Goal: Task Accomplishment & Management: Use online tool/utility

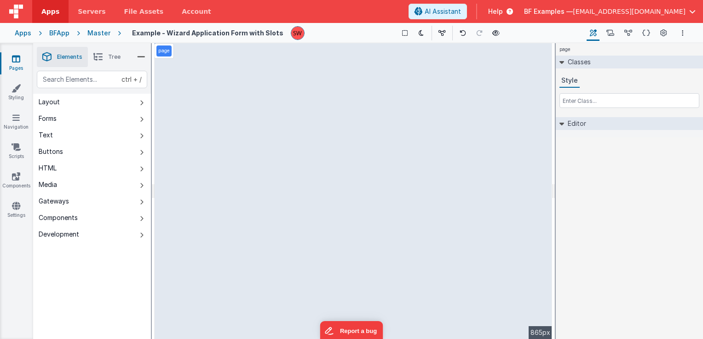
click at [53, 34] on div "BFApp" at bounding box center [59, 33] width 20 height 9
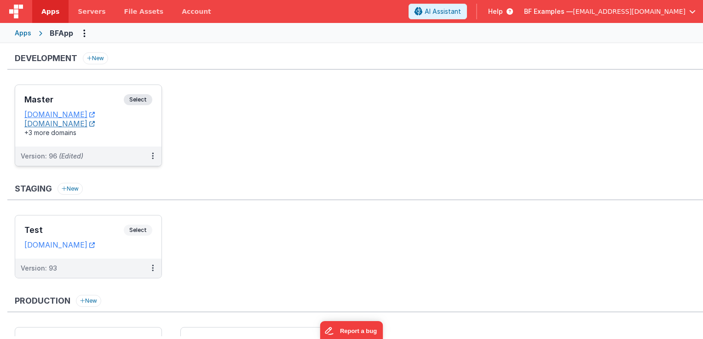
click at [88, 122] on link "[DOMAIN_NAME]" at bounding box center [59, 123] width 70 height 9
click at [142, 101] on span "Select" at bounding box center [138, 99] width 29 height 11
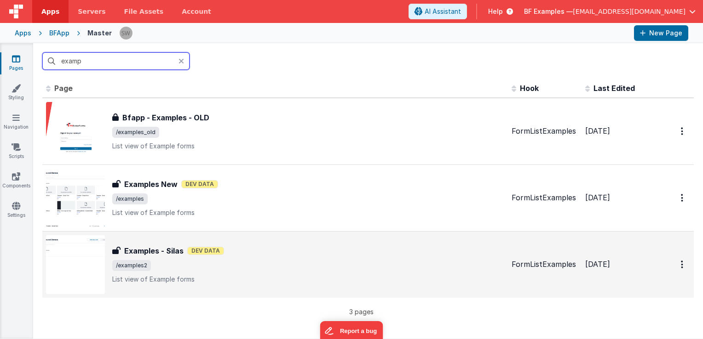
type input "examp"
click at [278, 263] on span "/examples2" at bounding box center [308, 265] width 392 height 11
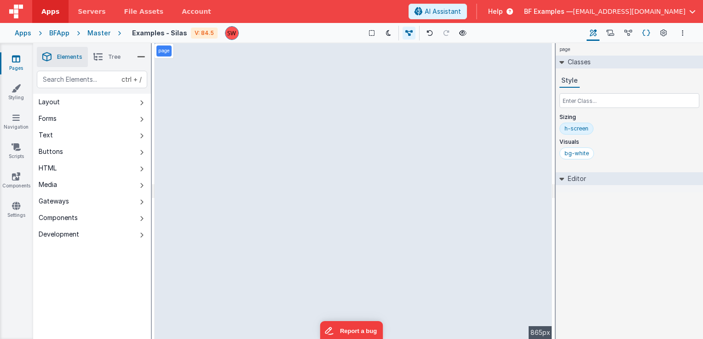
click at [642, 34] on icon at bounding box center [646, 34] width 8 height 10
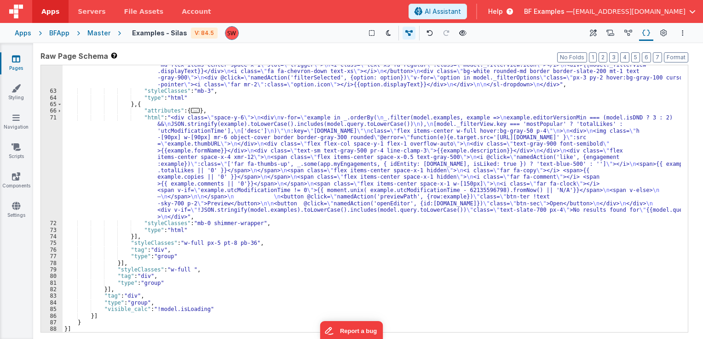
scroll to position [401, 0]
click at [247, 146] on div ""html" : "<div class= \" flex justify-end \" > \n <sl-dropdown id= \" table-fil…" at bounding box center [372, 208] width 618 height 307
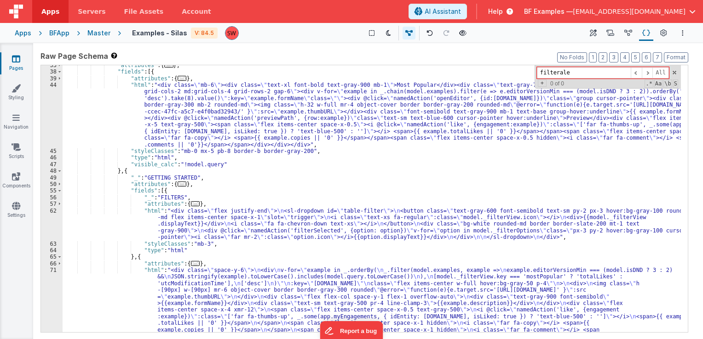
scroll to position [359, 0]
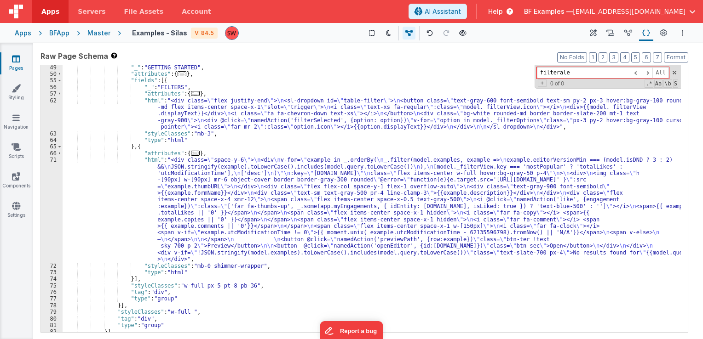
type input "filterale"
click at [160, 88] on div ""_" : "GETTING STARTED" , "attributes" : { ... } , "fields" : [{ "_" : "FILTERS…" at bounding box center [372, 204] width 618 height 281
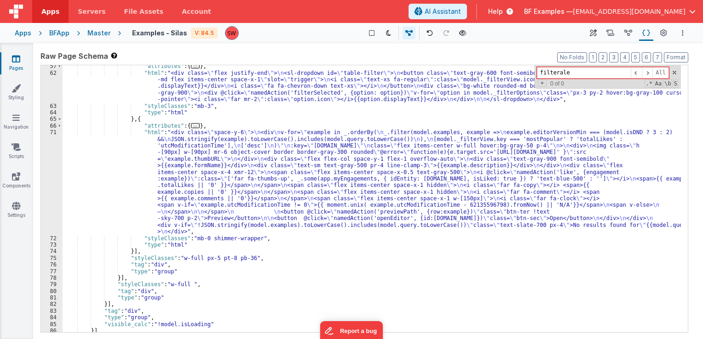
scroll to position [401, 0]
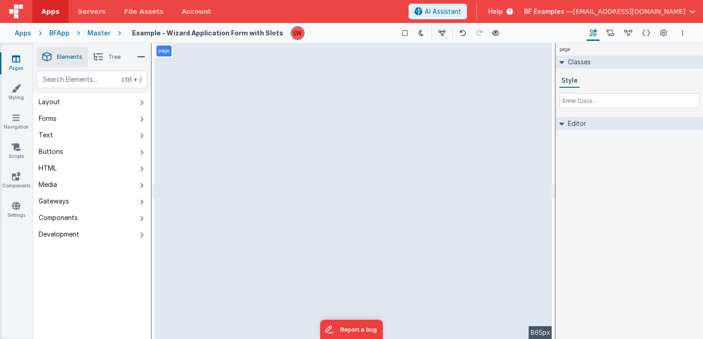
click at [21, 31] on div "Apps" at bounding box center [23, 33] width 17 height 9
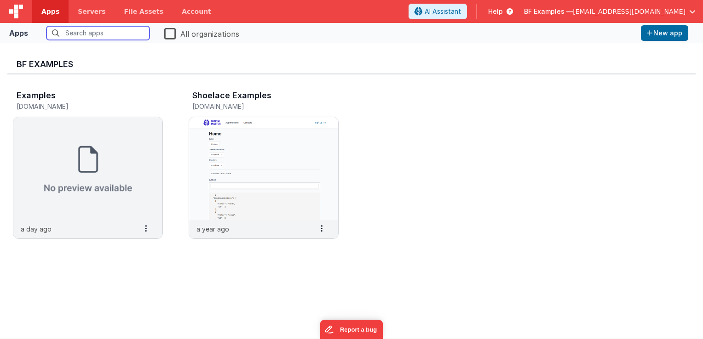
type input "a"
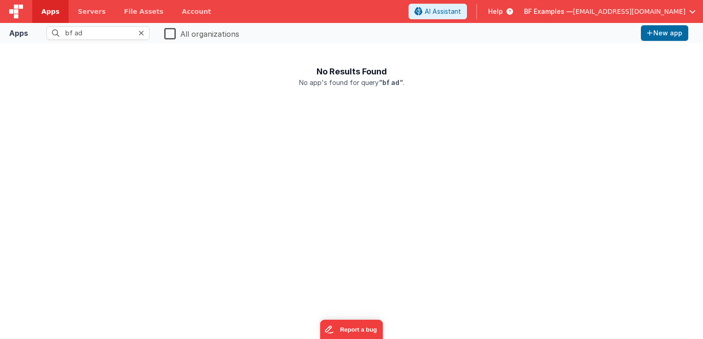
click at [167, 27] on label "All organizations" at bounding box center [201, 33] width 75 height 13
click at [0, 0] on input "All organizations" at bounding box center [0, 0] width 0 height 0
click at [99, 34] on input "bf ad" at bounding box center [97, 33] width 103 height 14
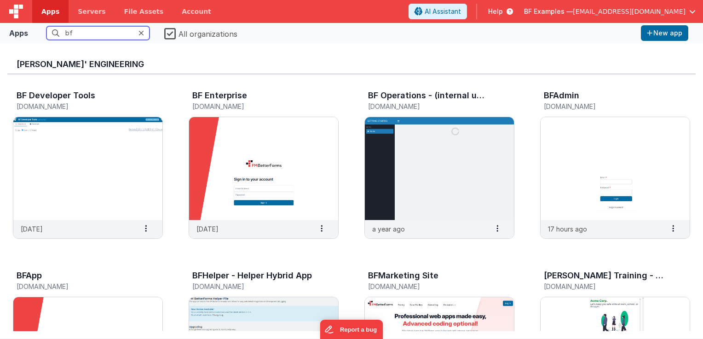
type input "b"
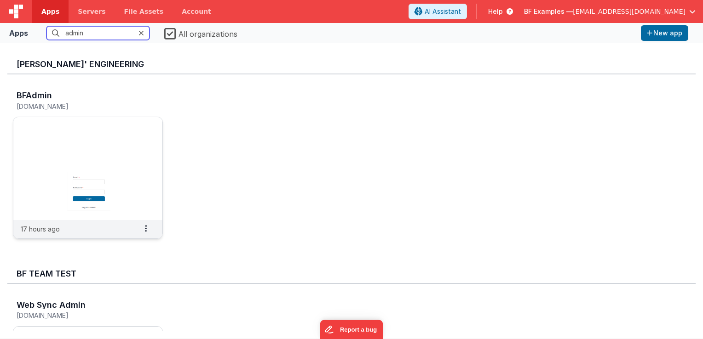
type input "admin"
click at [31, 110] on div "BFAdmin [DOMAIN_NAME]" at bounding box center [78, 102] width 123 height 22
click at [50, 129] on img at bounding box center [87, 168] width 149 height 103
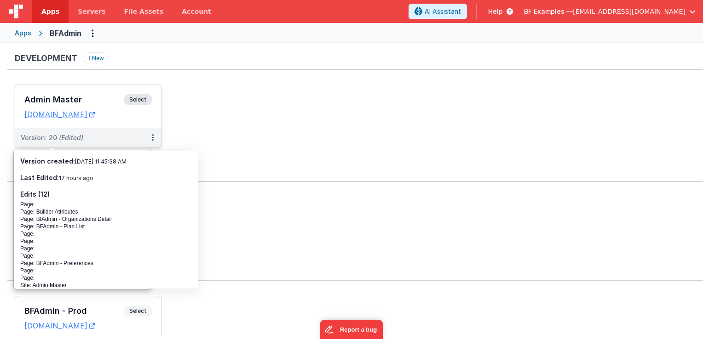
click at [141, 97] on span "Select" at bounding box center [138, 99] width 29 height 11
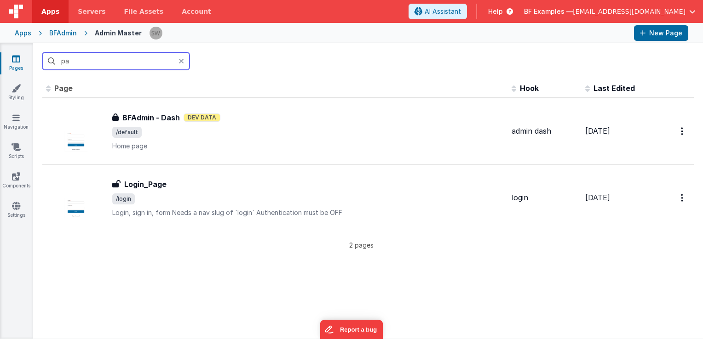
type input "p"
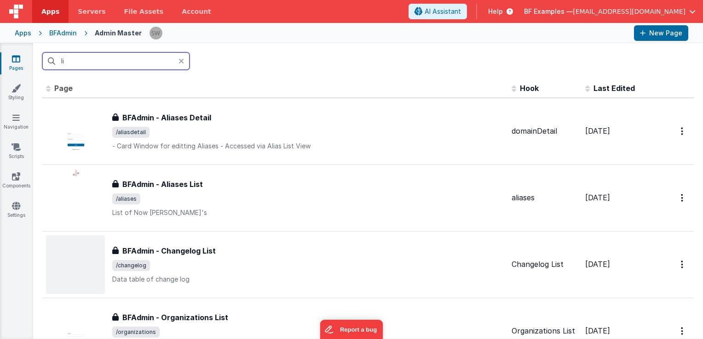
type input "l"
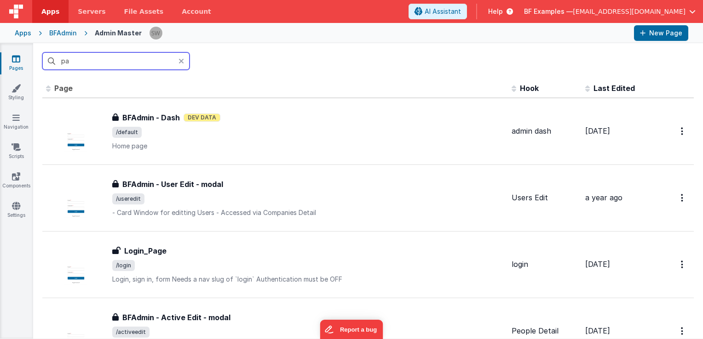
type input "p"
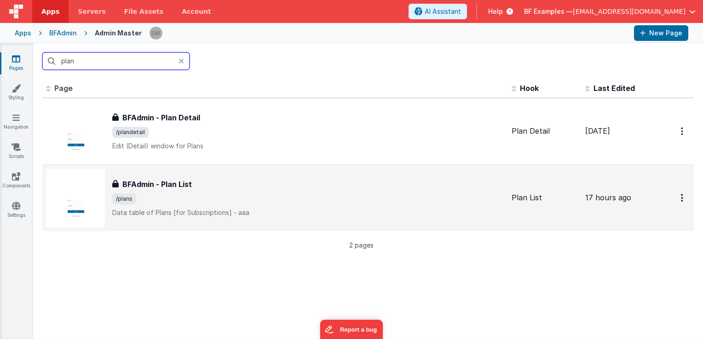
type input "plan"
click at [232, 181] on div "BFAdmin - Plan List" at bounding box center [308, 184] width 392 height 11
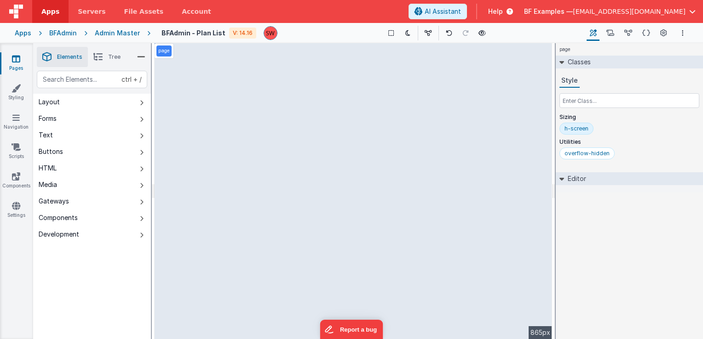
select select "pathDetail"
select select "isActive"
select select "isFeatured"
select select "isTestPlan"
select select "isRecommended"
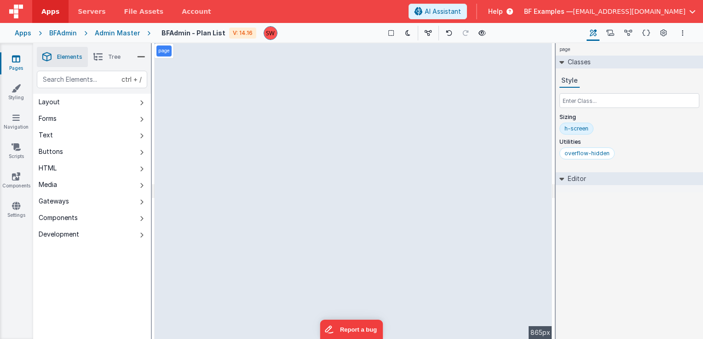
select select "icons"
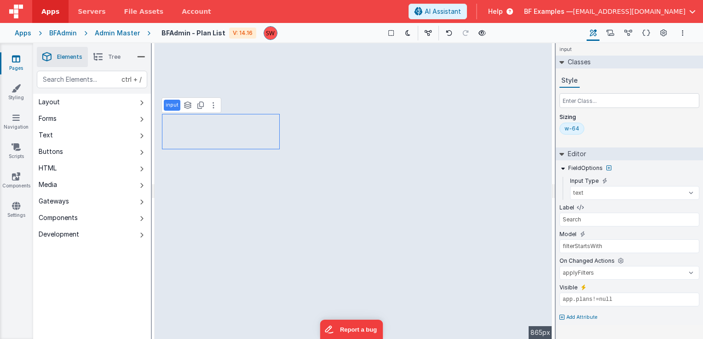
select select "filterActive"
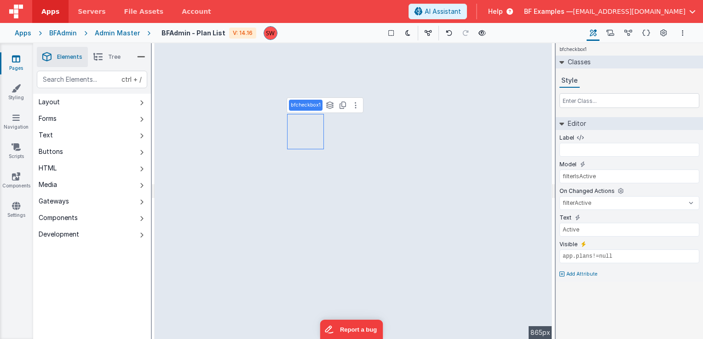
type input "Featured"
type input "filterIsFeatured"
select select "filterFeatured"
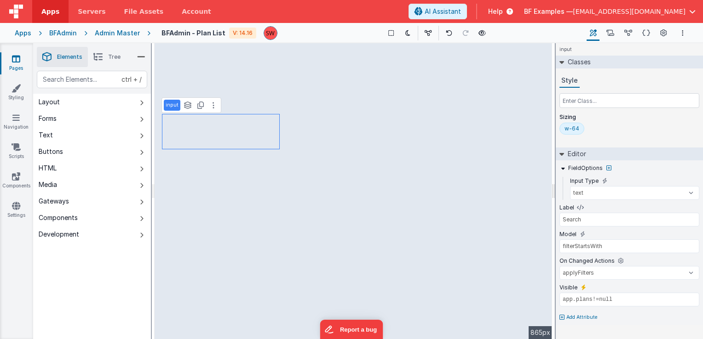
select select "filterActive"
click at [632, 32] on icon at bounding box center [628, 34] width 8 height 10
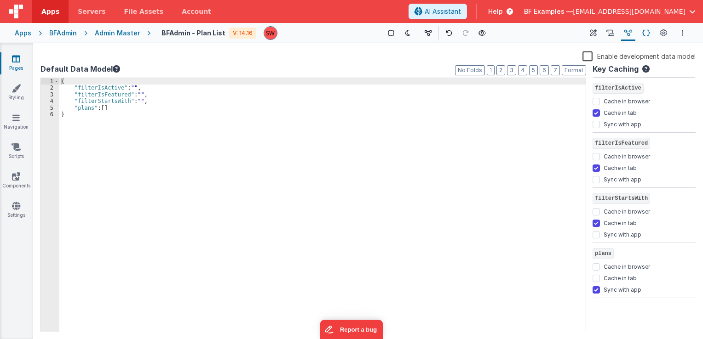
click at [648, 34] on icon at bounding box center [646, 34] width 8 height 10
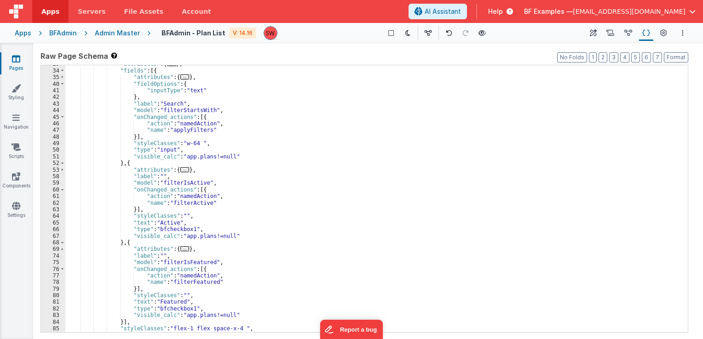
scroll to position [221, 0]
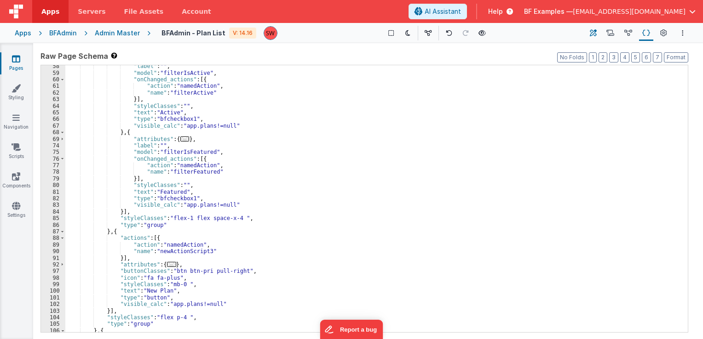
click at [595, 34] on icon at bounding box center [593, 34] width 7 height 10
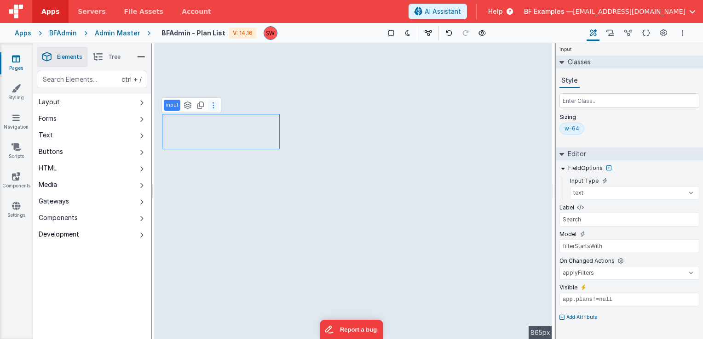
click at [213, 106] on icon at bounding box center [214, 105] width 2 height 7
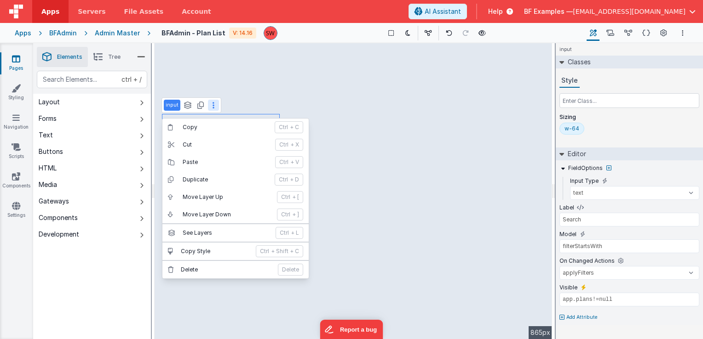
click at [213, 105] on button at bounding box center [213, 105] width 11 height 11
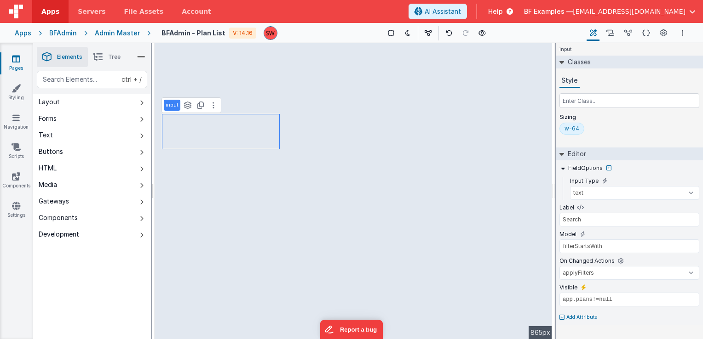
select select "filterActive"
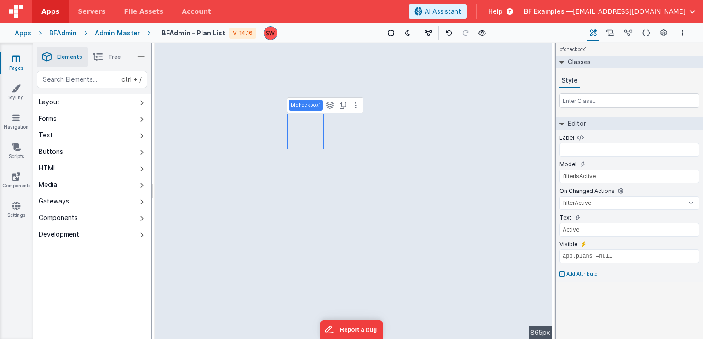
type input "Featured"
type input "filterIsFeatured"
select select "filterFeatured"
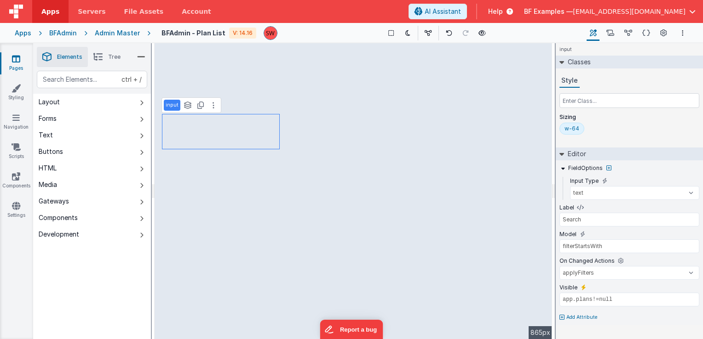
select select "filterActive"
click at [647, 33] on icon at bounding box center [646, 34] width 8 height 10
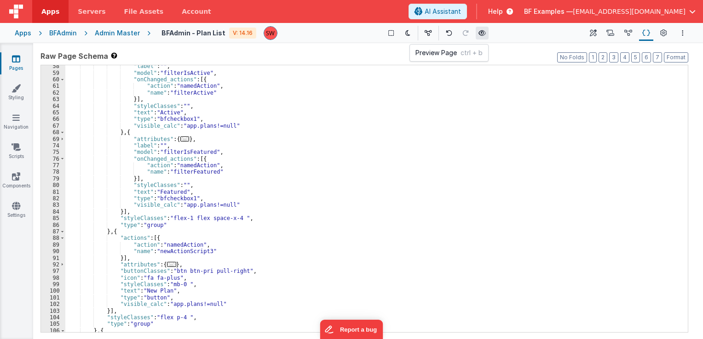
click at [481, 35] on icon at bounding box center [481, 33] width 7 height 6
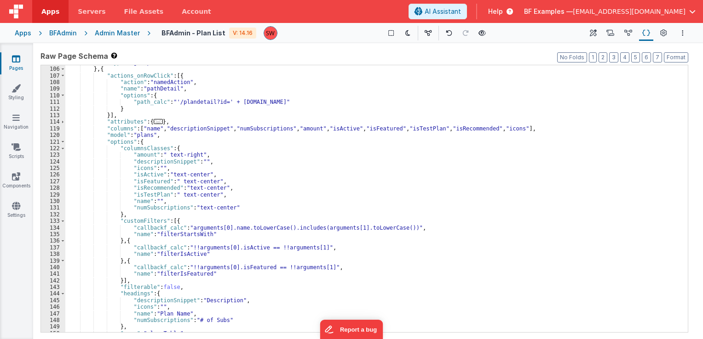
scroll to position [511, 0]
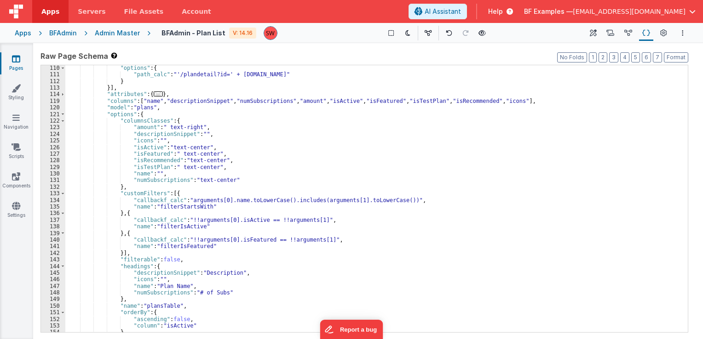
click at [168, 262] on div ""options" : { "path_calc" : "'/plandetail?id=' + [DOMAIN_NAME]" } }] , "attribu…" at bounding box center [372, 205] width 615 height 281
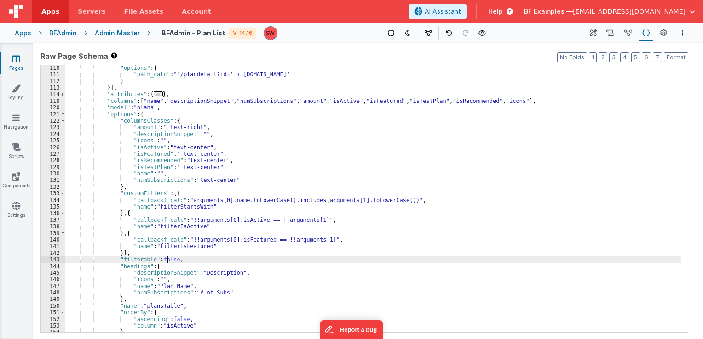
click at [168, 262] on div ""options" : { "path_calc" : "'/plandetail?id=' + [DOMAIN_NAME]" } }] , "attribu…" at bounding box center [372, 205] width 615 height 281
click at [476, 32] on button at bounding box center [482, 33] width 13 height 13
click at [162, 260] on div ""options" : { "path_calc" : "'/plandetail?id=' + [DOMAIN_NAME]" } }] , "attribu…" at bounding box center [372, 205] width 615 height 281
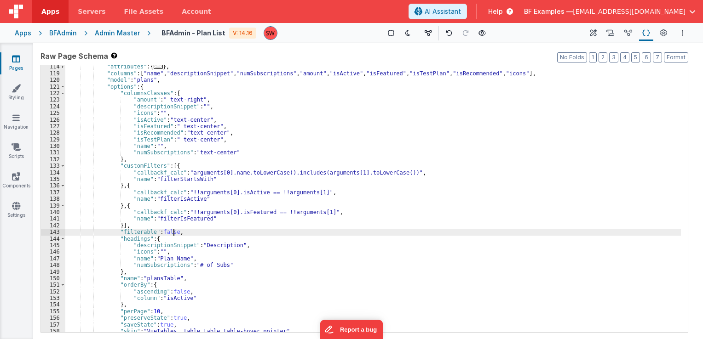
scroll to position [538, 0]
click at [611, 32] on icon at bounding box center [610, 34] width 8 height 10
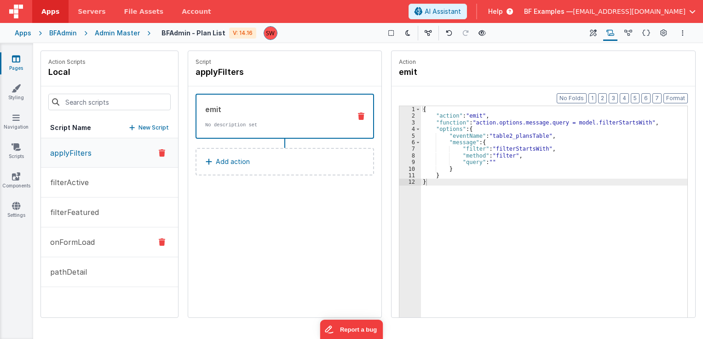
click at [93, 247] on p "onFormLoad" at bounding box center [70, 242] width 50 height 11
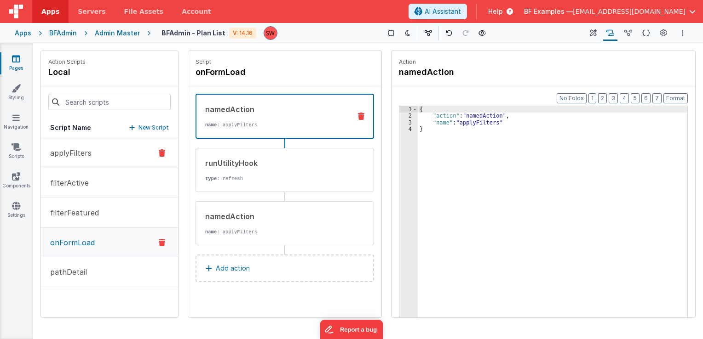
click at [98, 146] on button "applyFilters" at bounding box center [109, 153] width 137 height 30
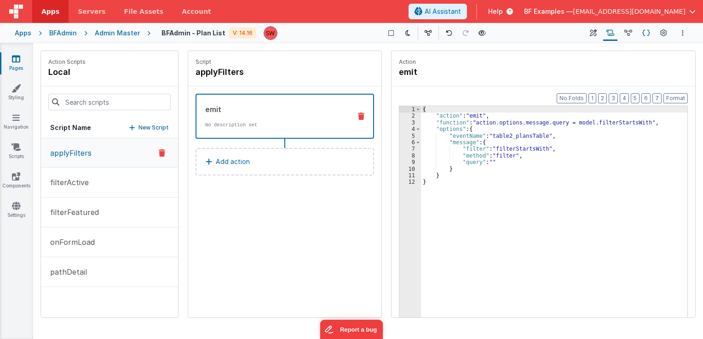
click at [646, 33] on icon at bounding box center [646, 34] width 8 height 10
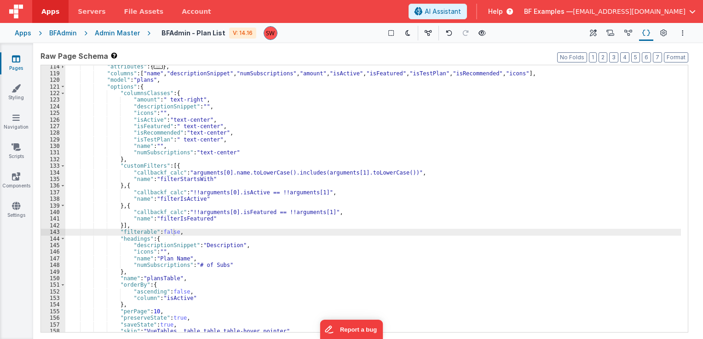
click at [240, 172] on div ""attributes" : { ... } , "columns" : [ "name" , "descriptionSnippet" , "numSubs…" at bounding box center [372, 203] width 615 height 281
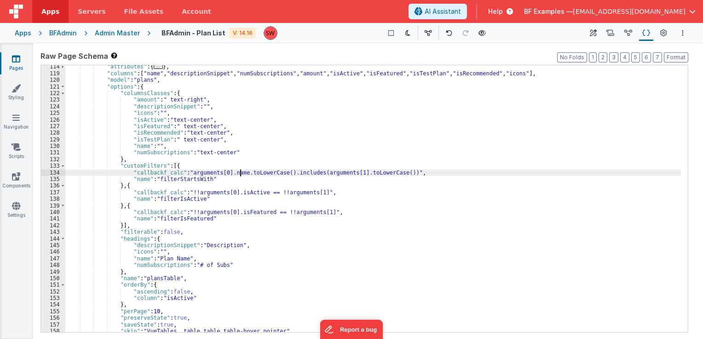
click at [250, 173] on div ""attributes" : { ... } , "columns" : [ "name" , "descriptionSnippet" , "numSubs…" at bounding box center [372, 203] width 615 height 281
click at [257, 172] on div ""attributes" : { ... } , "columns" : [ "name" , "descriptionSnippet" , "numSubs…" at bounding box center [372, 203] width 615 height 281
click at [296, 170] on div ""attributes" : { ... } , "columns" : [ "name" , "descriptionSnippet" , "numSubs…" at bounding box center [372, 203] width 615 height 281
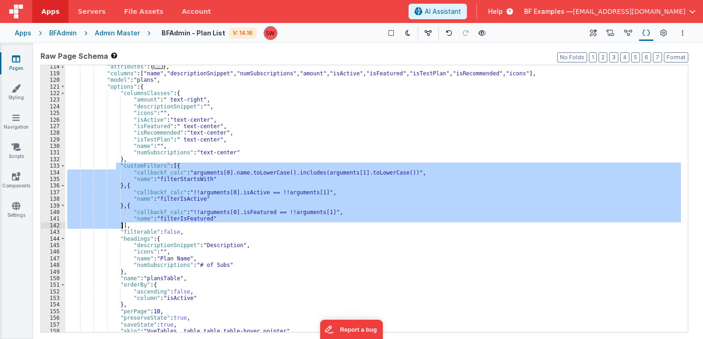
drag, startPoint x: 115, startPoint y: 166, endPoint x: 123, endPoint y: 227, distance: 61.7
click at [123, 227] on div ""attributes" : { ... } , "columns" : [ "name" , "descriptionSnippet" , "numSubs…" at bounding box center [372, 203] width 615 height 281
click at [611, 36] on icon at bounding box center [610, 34] width 8 height 10
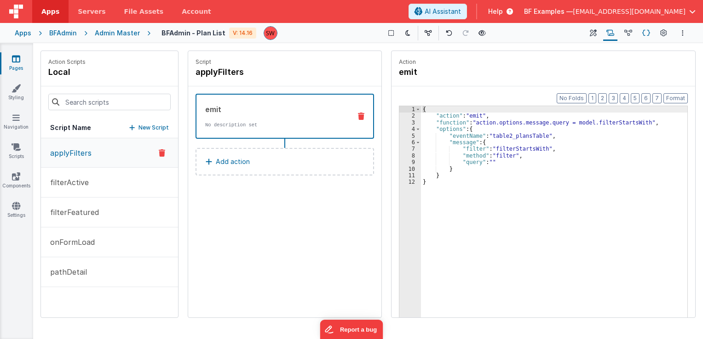
click at [641, 32] on button "Schema" at bounding box center [646, 33] width 14 height 16
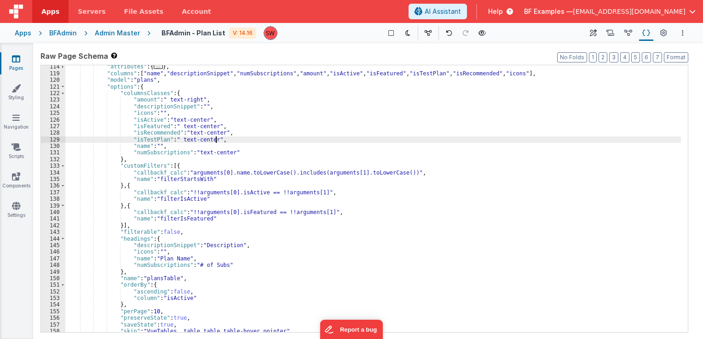
click at [266, 141] on div ""attributes" : { ... } , "columns" : [ "name" , "descriptionSnippet" , "numSubs…" at bounding box center [372, 203] width 615 height 281
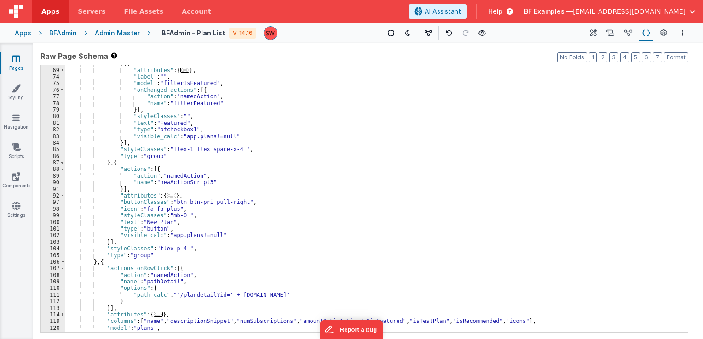
scroll to position [262, 0]
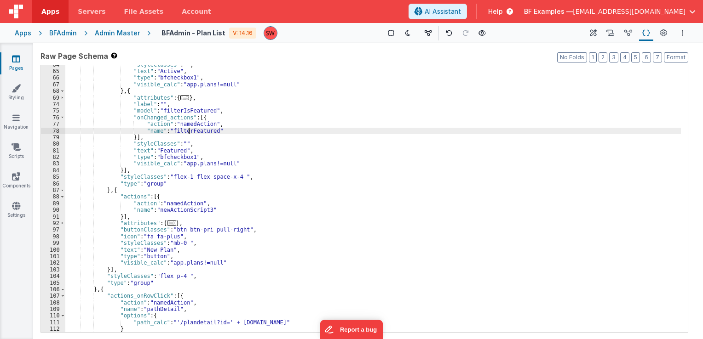
click at [190, 131] on div ""styleClasses" : "" , "text" : "Active" , "type" : "bfcheckbox1" , "visible_cal…" at bounding box center [372, 202] width 615 height 281
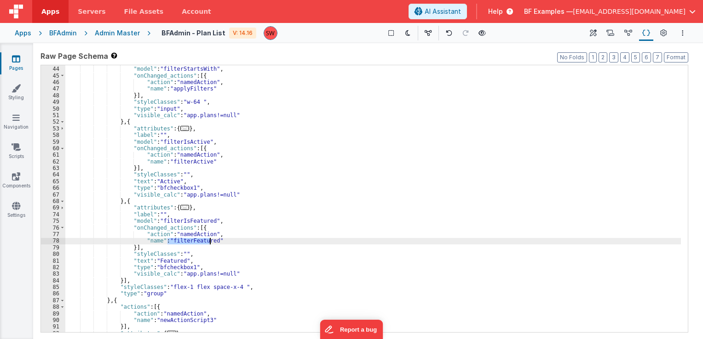
scroll to position [152, 0]
click at [184, 164] on div ""label" : "Search" , "model" : "filterStartsWith" , "onChanged_actions" : [{ "a…" at bounding box center [372, 199] width 615 height 281
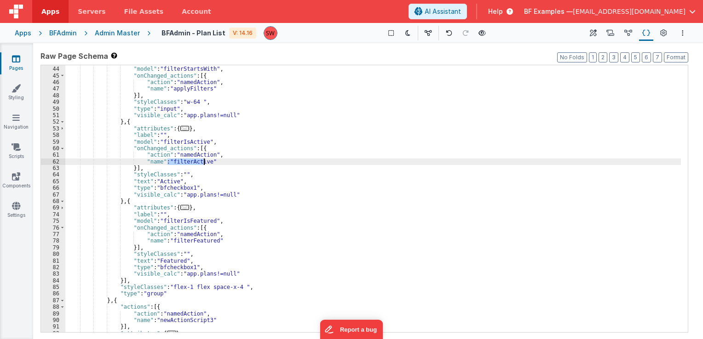
click at [184, 164] on div ""label" : "Search" , "model" : "filterStartsWith" , "onChanged_actions" : [{ "a…" at bounding box center [372, 199] width 615 height 281
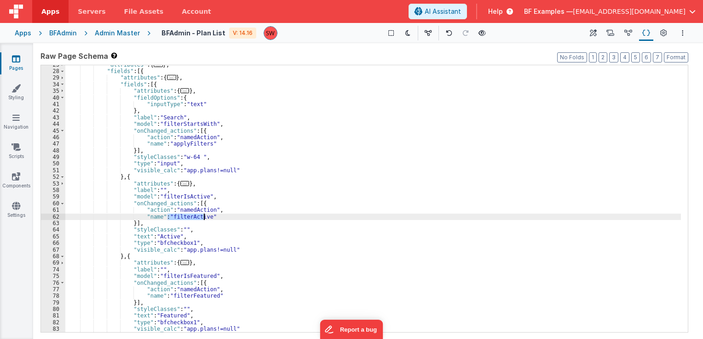
scroll to position [97, 0]
click at [184, 145] on div ""attributes" : { ... } , "fields" : [{ "attributes" : { ... } , "fields" : [{ "…" at bounding box center [372, 202] width 615 height 281
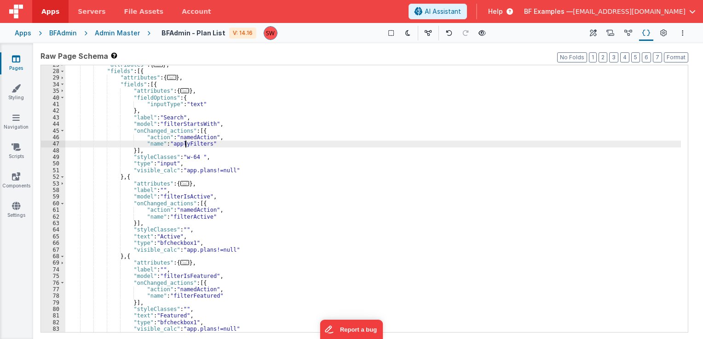
click at [184, 145] on div ""attributes" : { ... } , "fields" : [{ "attributes" : { ... } , "fields" : [{ "…" at bounding box center [372, 202] width 615 height 281
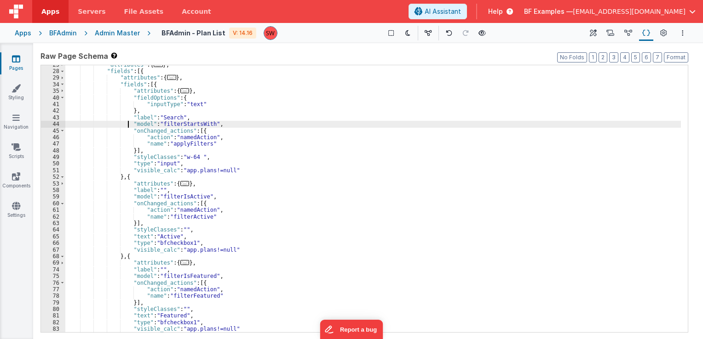
click at [127, 123] on div ""attributes" : { ... } , "fields" : [{ "attributes" : { ... } , "fields" : [{ "…" at bounding box center [372, 202] width 615 height 281
click at [613, 35] on icon at bounding box center [610, 34] width 8 height 10
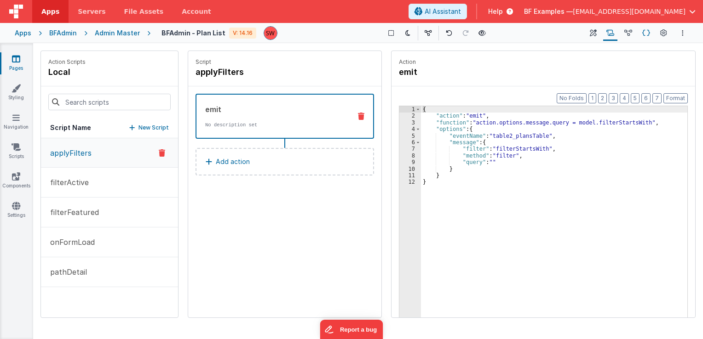
click at [644, 32] on icon at bounding box center [646, 34] width 8 height 10
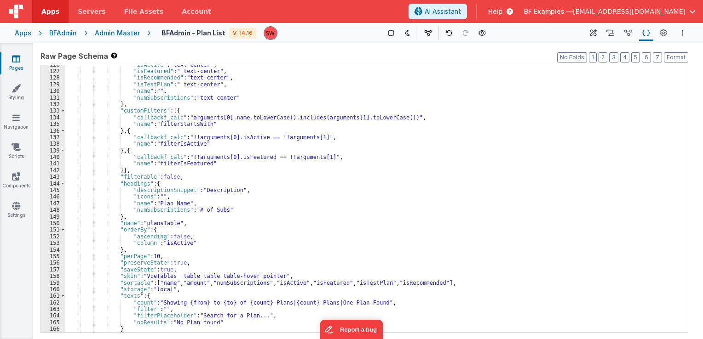
scroll to position [566, 0]
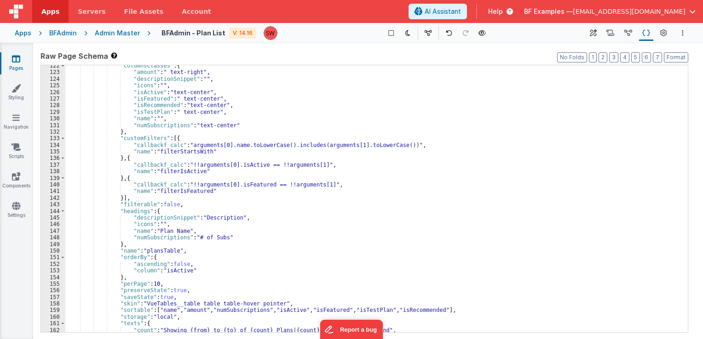
click at [185, 144] on div ""columnsClasses" : { "amount" : " text-right" , "descriptionSnippet" : "" , "ic…" at bounding box center [372, 203] width 615 height 281
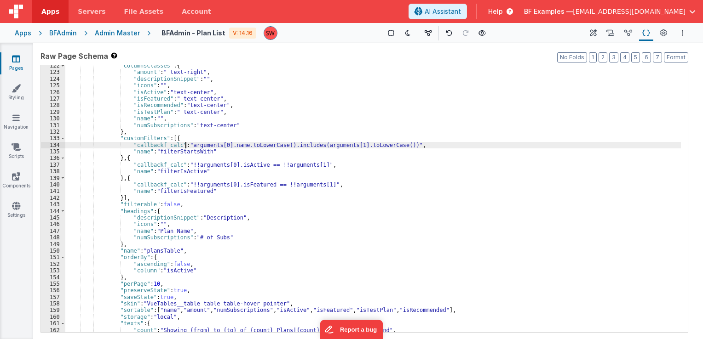
paste textarea
click at [482, 36] on icon at bounding box center [481, 33] width 7 height 6
click at [157, 146] on div ""columnsClasses" : { "amount" : " text-right" , "descriptionSnippet" : "" , "ic…" at bounding box center [372, 203] width 615 height 281
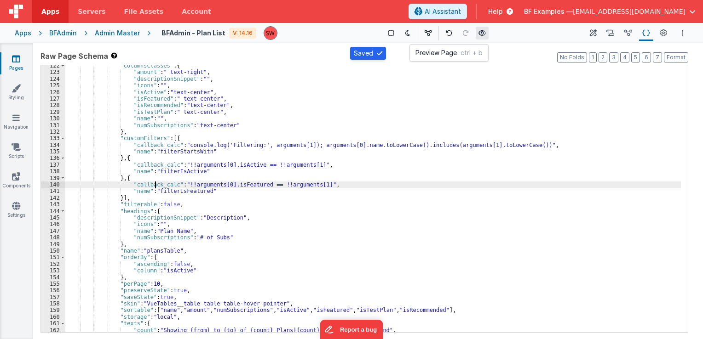
click at [478, 37] on button at bounding box center [482, 33] width 13 height 13
click at [169, 146] on div ""columnsClasses" : { "amount" : " text-right" , "descriptionSnippet" : "" , "ic…" at bounding box center [372, 203] width 615 height 281
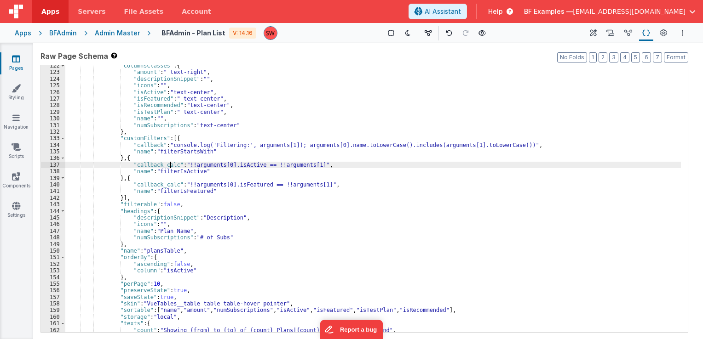
click at [171, 165] on div ""columnsClasses" : { "amount" : " text-right" , "descriptionSnippet" : "" , "ic…" at bounding box center [372, 203] width 615 height 281
click at [170, 188] on div ""columnsClasses" : { "amount" : " text-right" , "descriptionSnippet" : "" , "ic…" at bounding box center [372, 203] width 615 height 281
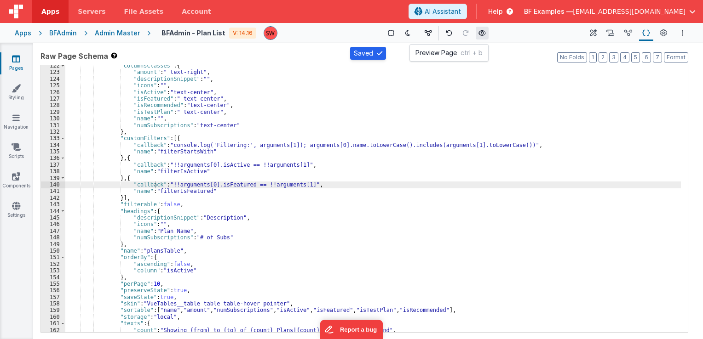
click at [480, 35] on icon at bounding box center [481, 33] width 7 height 6
click at [201, 142] on div ""columnsClasses" : { "amount" : " text-right" , "descriptionSnippet" : "" , "ic…" at bounding box center [372, 203] width 615 height 281
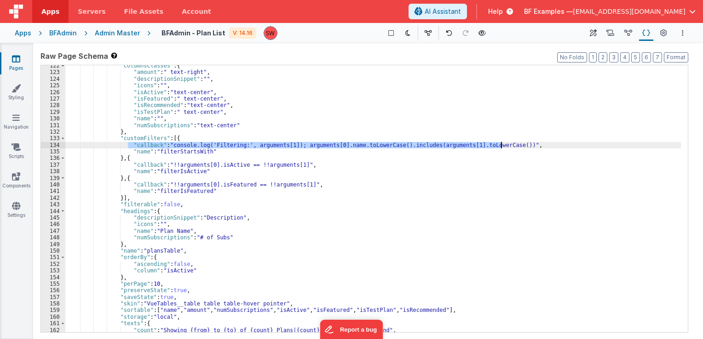
drag, startPoint x: 127, startPoint y: 144, endPoint x: 502, endPoint y: 143, distance: 374.4
click at [502, 143] on div ""columnsClasses" : { "amount" : " text-right" , "descriptionSnippet" : "" , "ic…" at bounding box center [372, 203] width 615 height 281
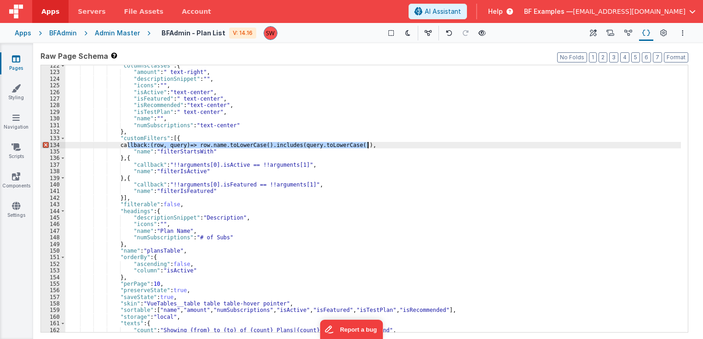
drag, startPoint x: 127, startPoint y: 146, endPoint x: 376, endPoint y: 144, distance: 248.9
click at [376, 144] on div ""columnsClasses" : { "amount" : " text-right" , "descriptionSnippet" : "" , "ic…" at bounding box center [372, 203] width 615 height 281
paste textarea
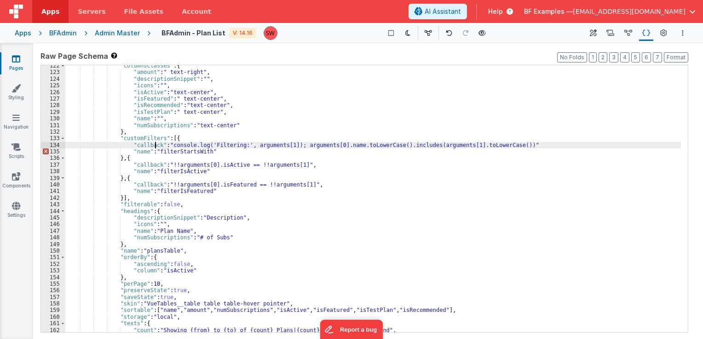
click at [155, 145] on div ""columnsClasses" : { "amount" : " text-right" , "descriptionSnippet" : "" , "ic…" at bounding box center [372, 203] width 615 height 281
click at [521, 144] on div ""columnsClasses" : { "amount" : " text-right" , "descriptionSnippet" : "" , "ic…" at bounding box center [372, 203] width 615 height 281
click at [302, 145] on div ""columnsClasses" : { "amount" : " text-right" , "descriptionSnippet" : "" , "ic…" at bounding box center [372, 203] width 615 height 281
drag, startPoint x: 305, startPoint y: 147, endPoint x: 182, endPoint y: 147, distance: 122.8
click at [182, 147] on div ""columnsClasses" : { "amount" : " text-right" , "descriptionSnippet" : "" , "ic…" at bounding box center [372, 203] width 615 height 281
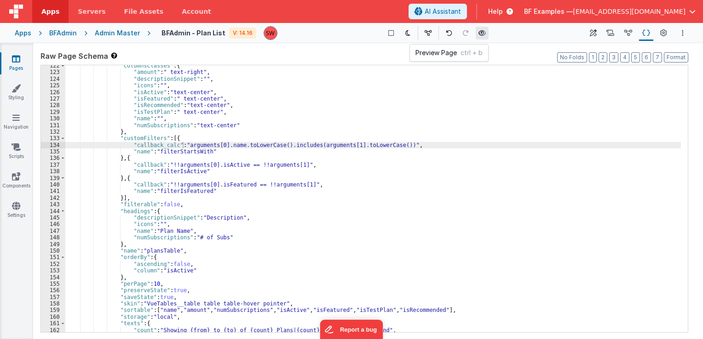
click at [480, 35] on icon at bounding box center [481, 33] width 7 height 6
click at [183, 144] on div ""columnsClasses" : { "amount" : " text-right" , "descriptionSnippet" : "" , "ic…" at bounding box center [372, 203] width 615 height 281
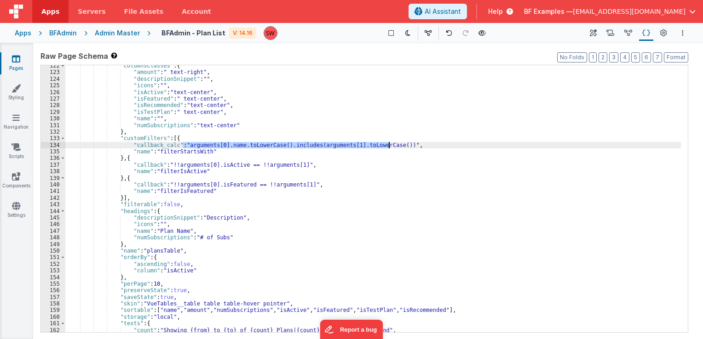
drag, startPoint x: 182, startPoint y: 145, endPoint x: 390, endPoint y: 146, distance: 207.9
click at [390, 146] on div ""columnsClasses" : { "amount" : " text-right" , "descriptionSnippet" : "" , "ic…" at bounding box center [372, 203] width 615 height 281
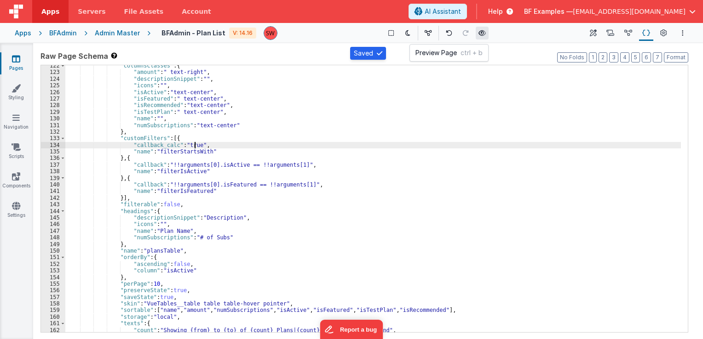
click at [482, 37] on button at bounding box center [482, 33] width 13 height 13
click at [480, 39] on button at bounding box center [482, 33] width 13 height 13
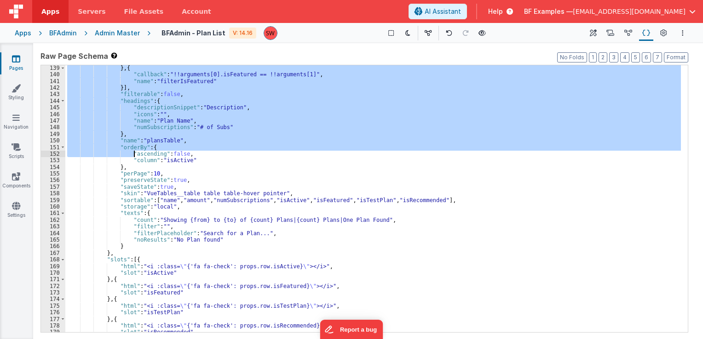
scroll to position [676, 0]
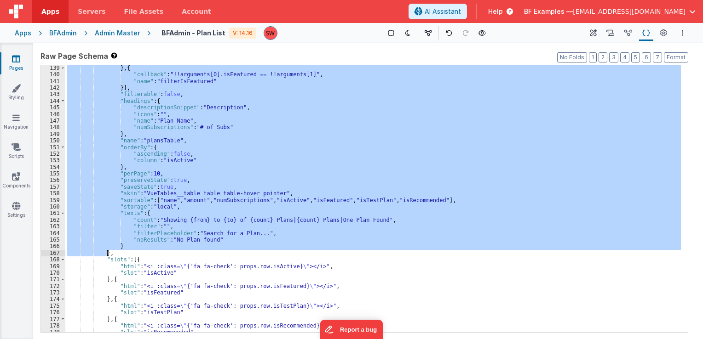
drag, startPoint x: 100, startPoint y: 124, endPoint x: 105, endPoint y: 254, distance: 130.3
click at [105, 254] on div "} , { "callback" : "!!arguments[0].isFeatured == !!arguments[1]" , "name" : "fi…" at bounding box center [372, 205] width 615 height 281
